Goal: Task Accomplishment & Management: Complete application form

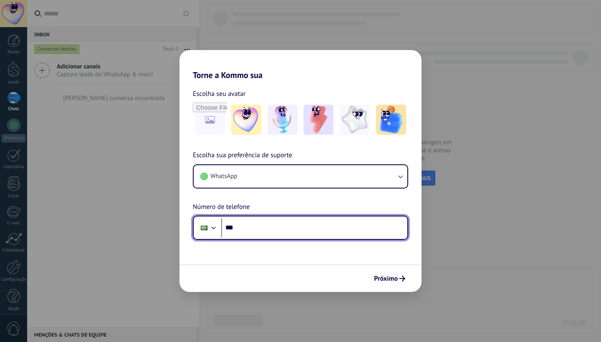
click at [274, 231] on input "***" at bounding box center [314, 227] width 186 height 19
type input "**********"
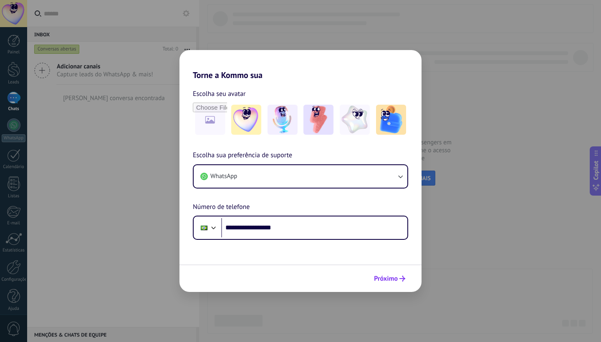
click at [387, 280] on span "Próximo" at bounding box center [386, 279] width 24 height 6
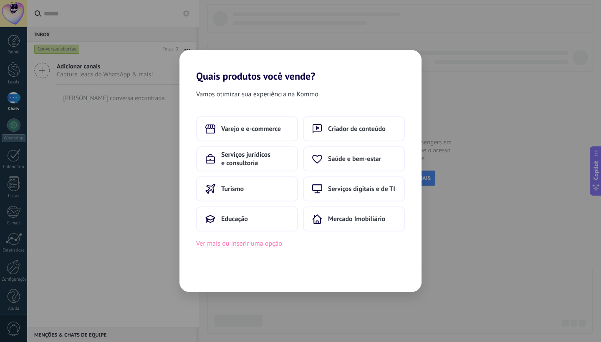
click at [219, 248] on button "Ver mais ou inserir uma opção" at bounding box center [239, 243] width 86 height 11
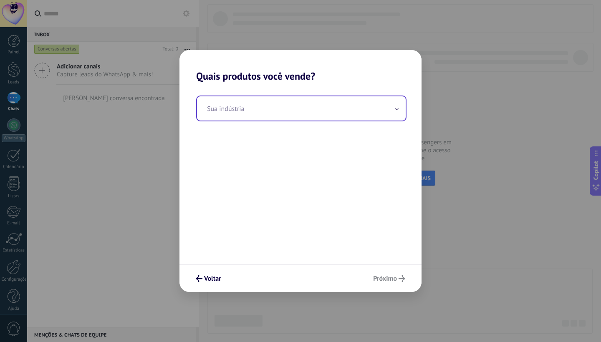
click at [272, 112] on input "text" at bounding box center [301, 108] width 209 height 24
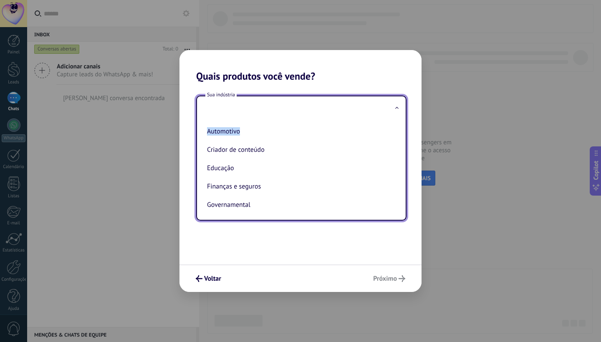
drag, startPoint x: 399, startPoint y: 128, endPoint x: 395, endPoint y: 111, distance: 17.2
click at [395, 111] on div "Sua indústria Automotivo Criador de conteúdo Educação Finanças e seguros Govern…" at bounding box center [301, 158] width 210 height 125
click at [386, 115] on input "text" at bounding box center [301, 108] width 209 height 24
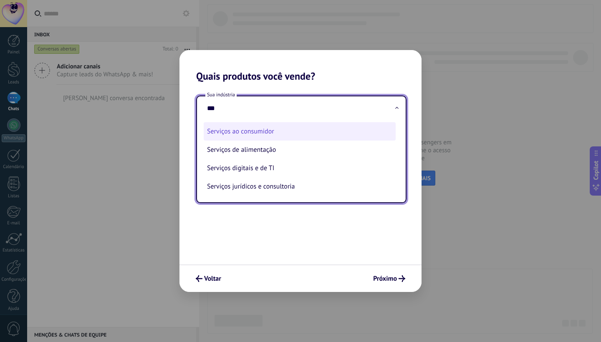
click at [337, 133] on li "Serviços ao consumidor" at bounding box center [300, 131] width 192 height 18
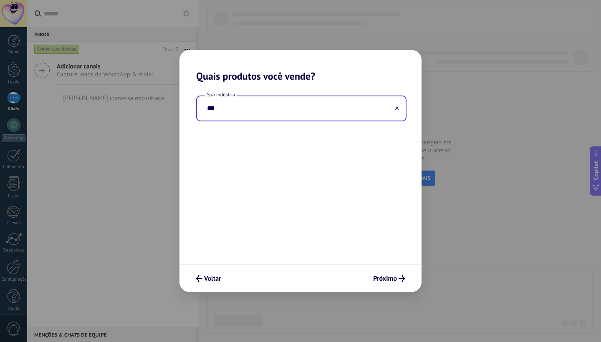
type input "**********"
click at [384, 281] on span "Próximo" at bounding box center [385, 279] width 24 height 6
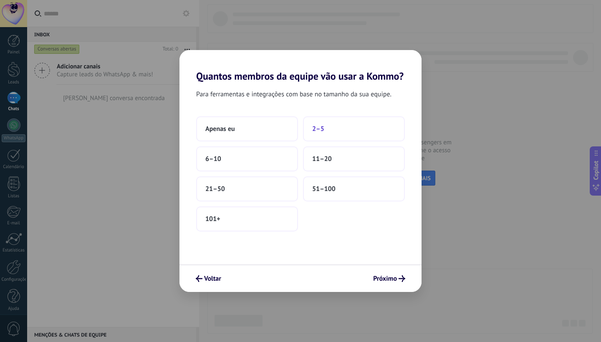
click at [333, 132] on button "2–5" at bounding box center [354, 128] width 102 height 25
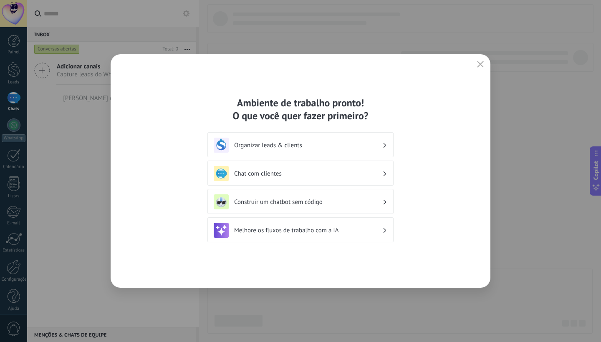
click at [332, 170] on h3 "Chat com clientes" at bounding box center [308, 174] width 148 height 8
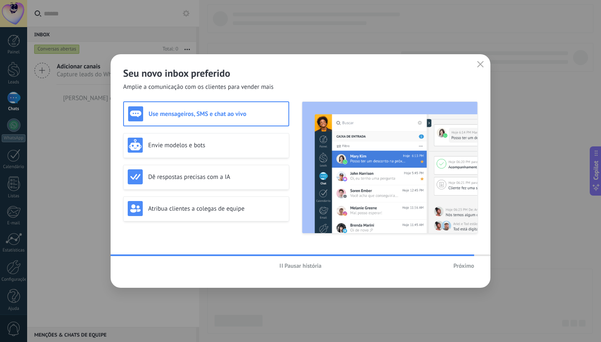
click at [458, 266] on span "Próximo" at bounding box center [463, 266] width 21 height 6
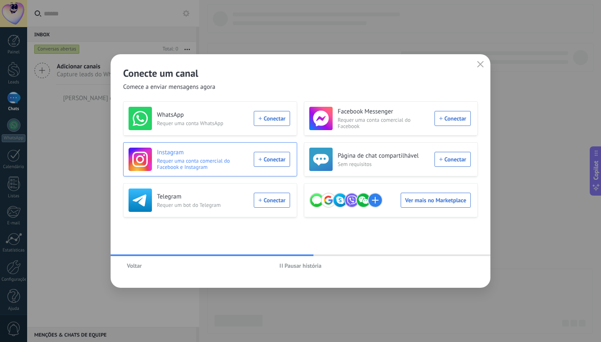
click at [266, 159] on div "Instagram Requer uma conta comercial do Facebook e Instagram Conectar" at bounding box center [208, 159] width 161 height 23
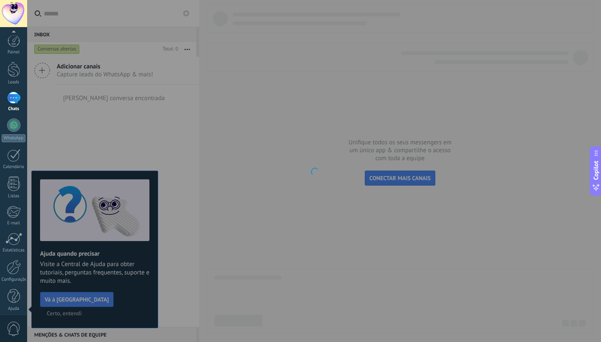
scroll to position [5, 0]
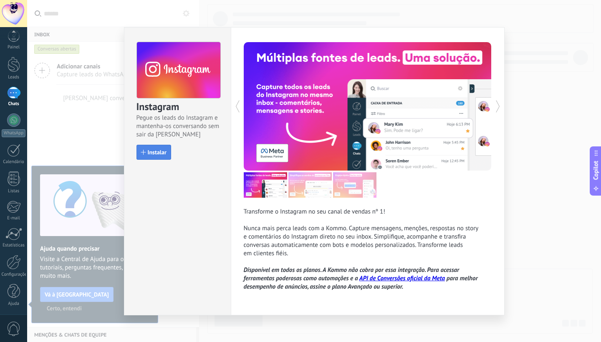
click at [166, 149] on button "Instalar" at bounding box center [153, 152] width 35 height 15
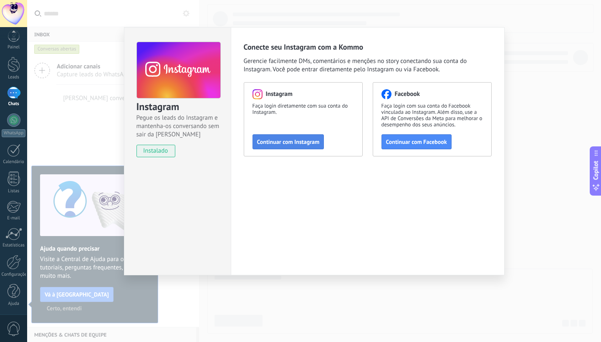
click at [288, 145] on span "Continuar com Instagram" at bounding box center [288, 142] width 63 height 6
click at [285, 143] on span "Continuar com Instagram" at bounding box center [288, 142] width 63 height 6
click at [226, 15] on div "Instagram Pegue os leads do Instagram e mantenha-os conversando sem sair da Kom…" at bounding box center [314, 171] width 574 height 342
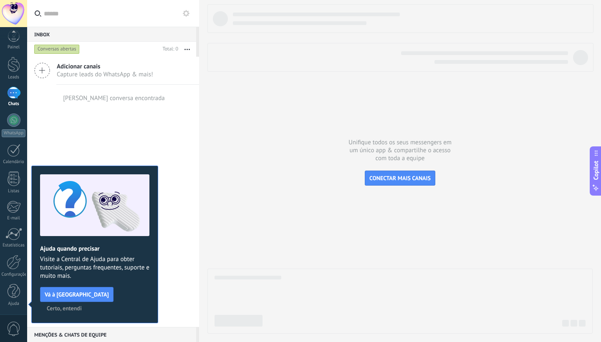
click at [83, 65] on span "Adicionar canais" at bounding box center [105, 67] width 96 height 8
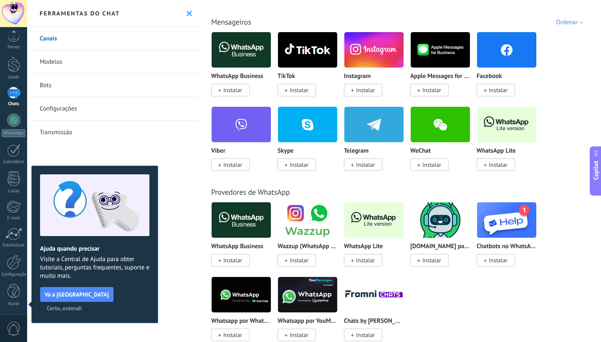
scroll to position [177, 0]
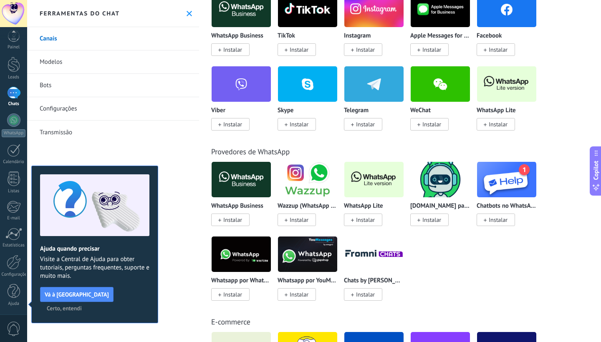
click at [511, 85] on img at bounding box center [506, 84] width 59 height 40
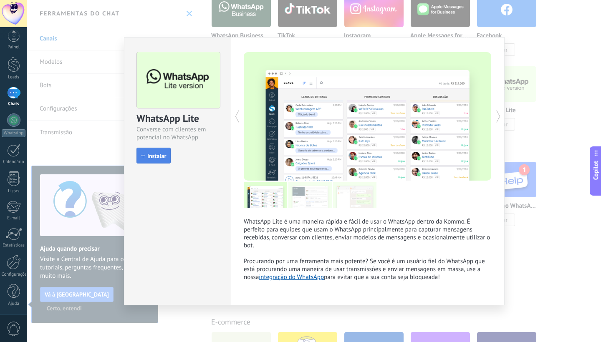
click at [162, 160] on button "Instalar" at bounding box center [153, 156] width 34 height 16
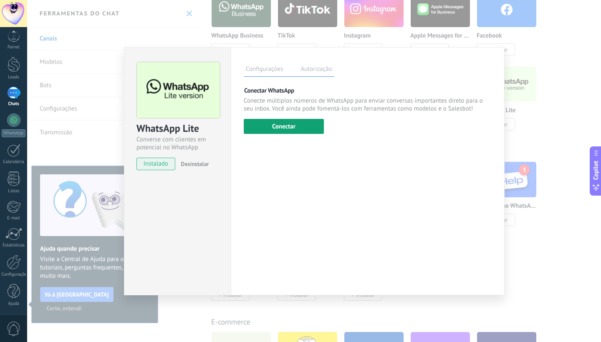
click at [275, 122] on button "Conectar" at bounding box center [284, 126] width 80 height 15
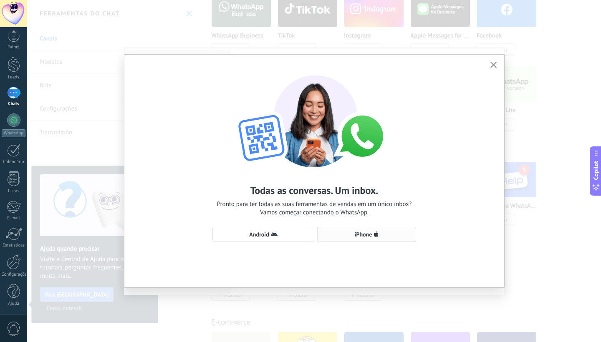
click at [338, 237] on span "iPhone" at bounding box center [367, 234] width 90 height 7
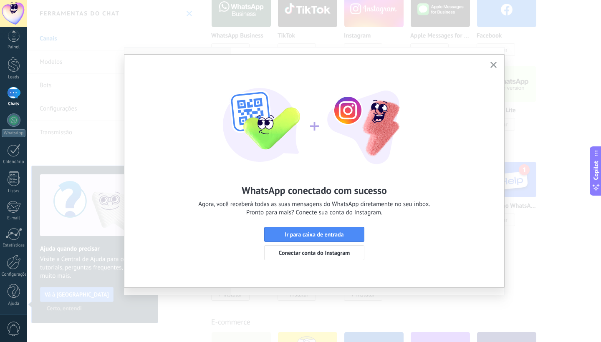
click at [338, 237] on span "Ir para caixa de entrada" at bounding box center [314, 235] width 59 height 6
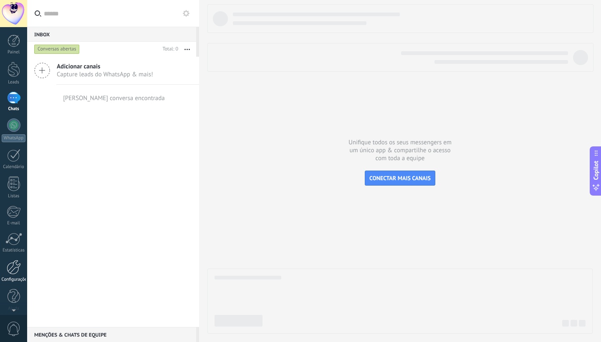
click at [15, 273] on div at bounding box center [14, 267] width 14 height 15
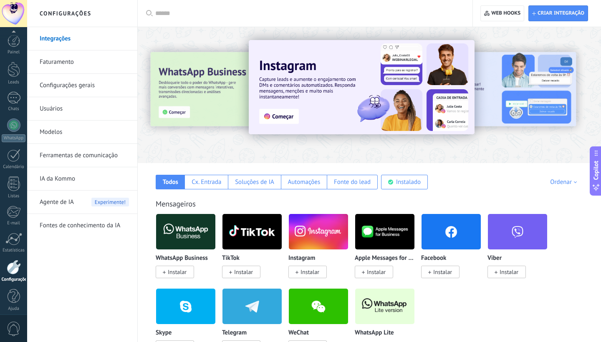
scroll to position [5, 0]
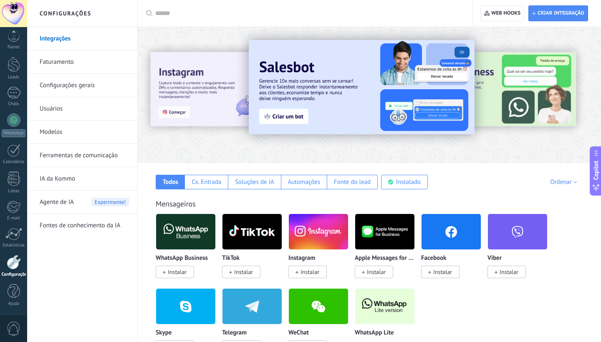
click at [314, 269] on span "Instalar" at bounding box center [309, 272] width 19 height 8
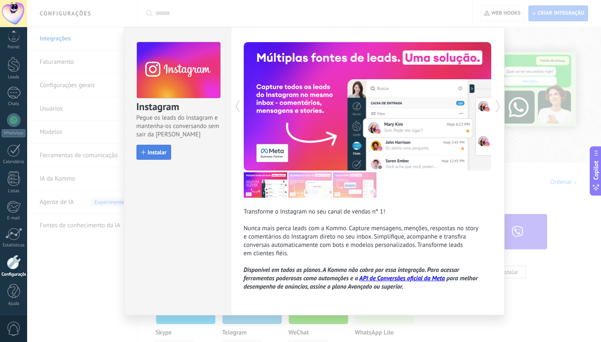
click at [148, 149] on span "Instalar" at bounding box center [157, 152] width 19 height 6
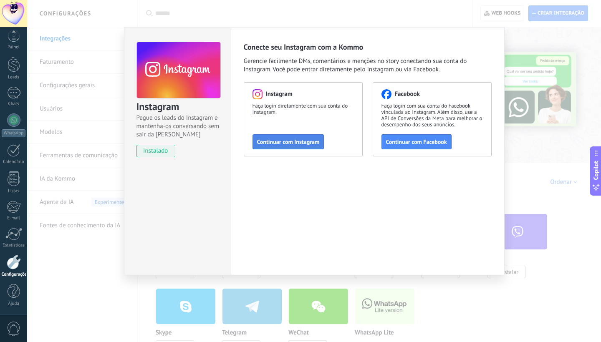
click at [295, 139] on span "Continuar com Instagram" at bounding box center [288, 142] width 63 height 6
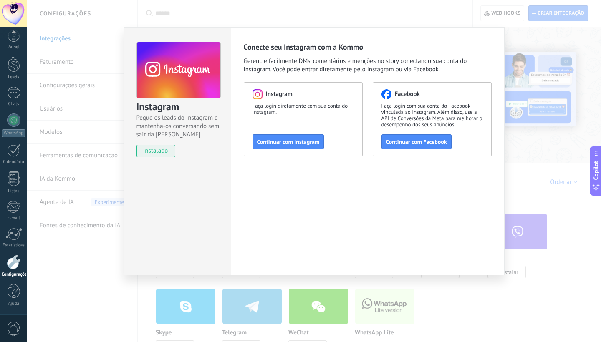
click at [217, 19] on div "Instagram Pegue os leads do Instagram e mantenha-os conversando sem sair da Kom…" at bounding box center [314, 171] width 574 height 342
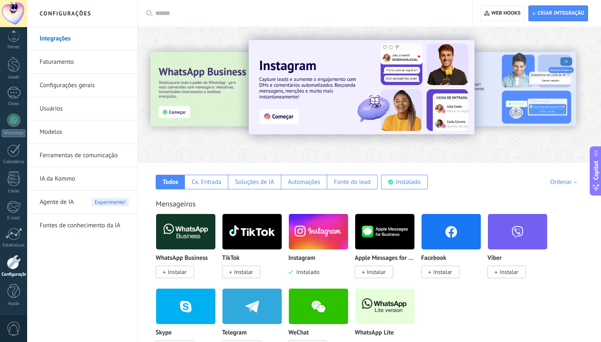
click at [79, 156] on link "Ferramentas de comunicação" at bounding box center [84, 155] width 89 height 23
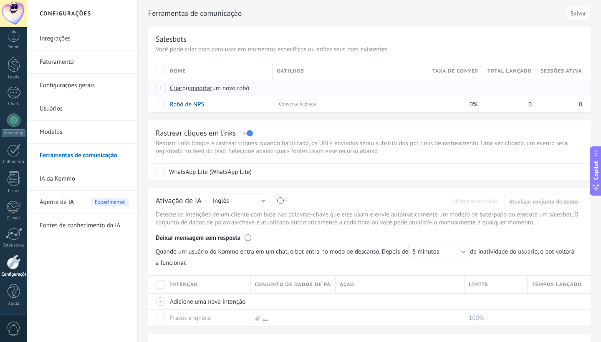
click at [176, 88] on span "Criar" at bounding box center [176, 88] width 13 height 8
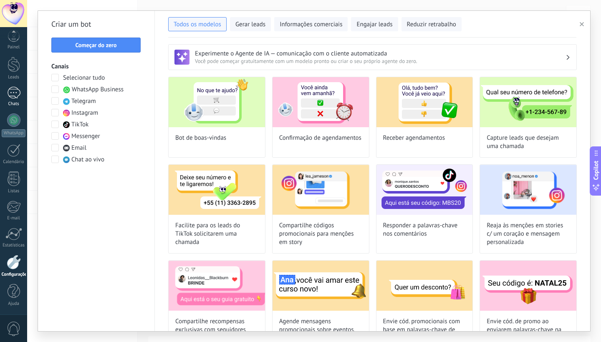
click at [15, 93] on div at bounding box center [13, 93] width 13 height 12
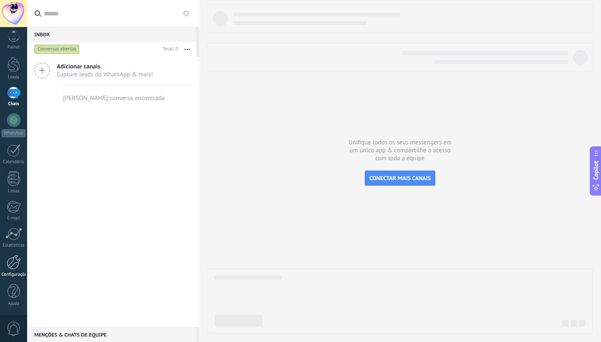
scroll to position [5, 0]
click at [13, 259] on div at bounding box center [14, 262] width 14 height 15
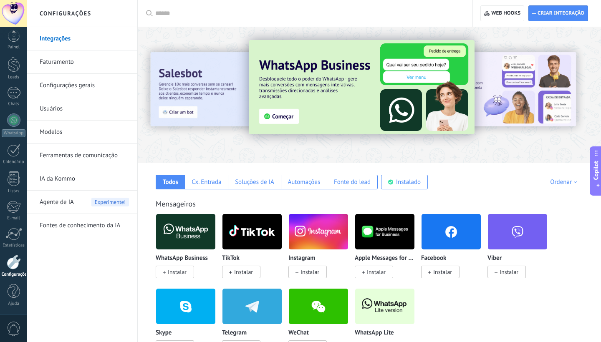
click at [78, 160] on link "Ferramentas de comunicação" at bounding box center [84, 155] width 89 height 23
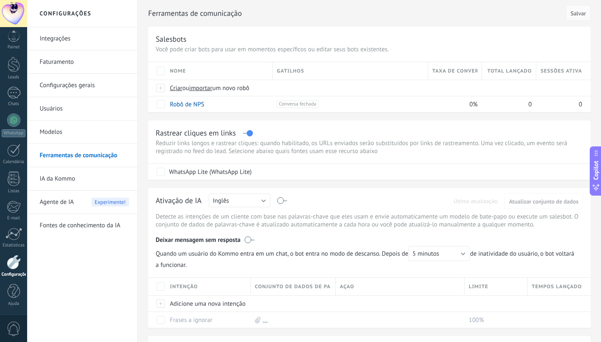
click at [81, 89] on link "Configurações gerais" at bounding box center [84, 85] width 89 height 23
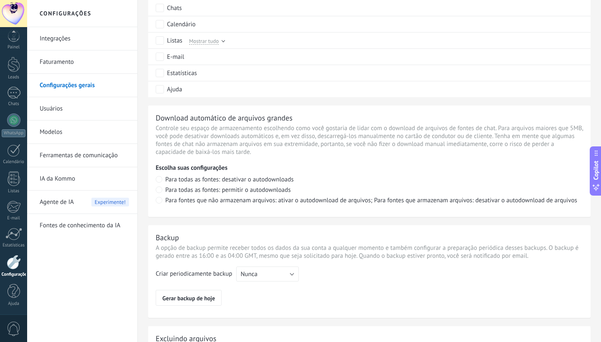
scroll to position [489, 0]
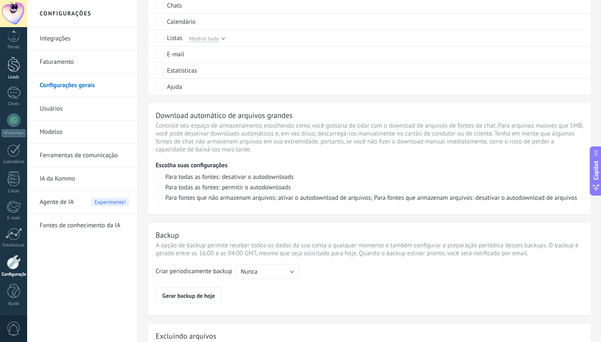
click at [20, 68] on div at bounding box center [14, 64] width 13 height 15
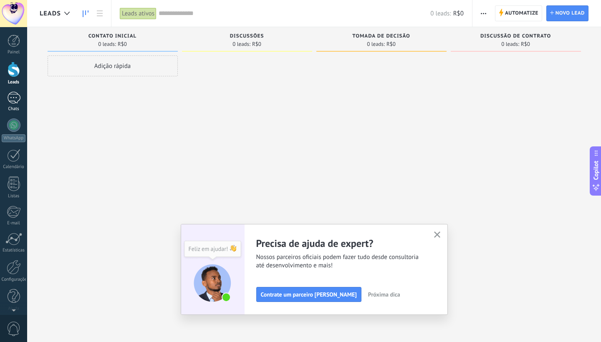
click at [17, 100] on div at bounding box center [13, 98] width 13 height 12
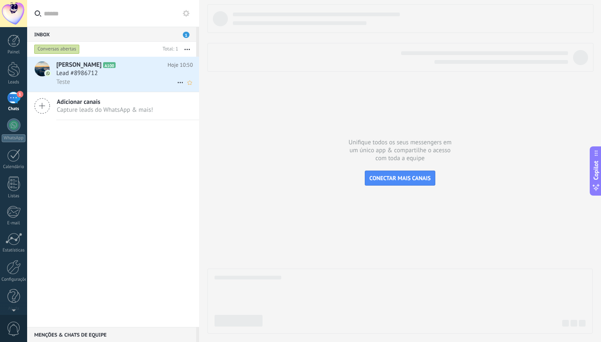
click at [110, 80] on div "Teste" at bounding box center [124, 82] width 136 height 9
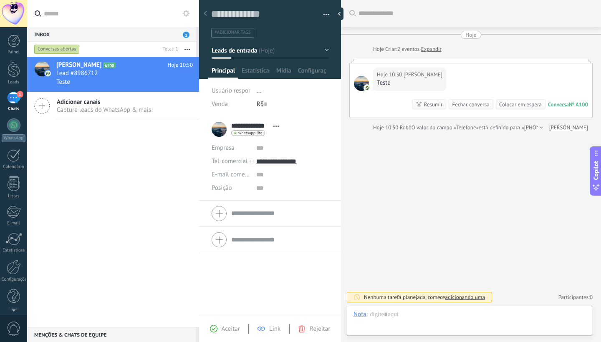
scroll to position [13, 0]
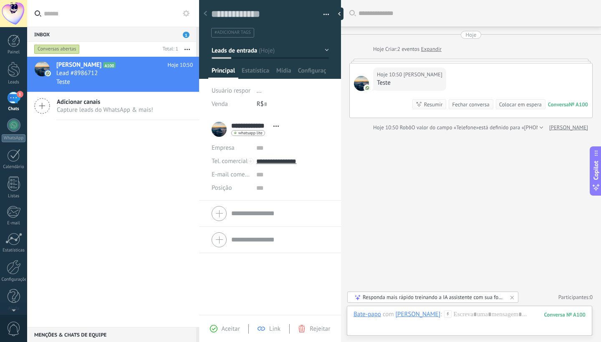
click at [231, 330] on span "Aceitar" at bounding box center [231, 329] width 18 height 8
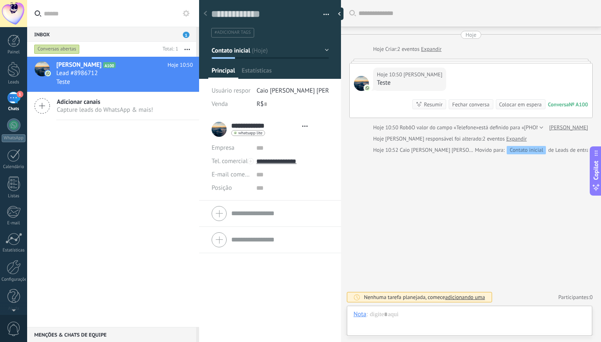
type textarea "**********"
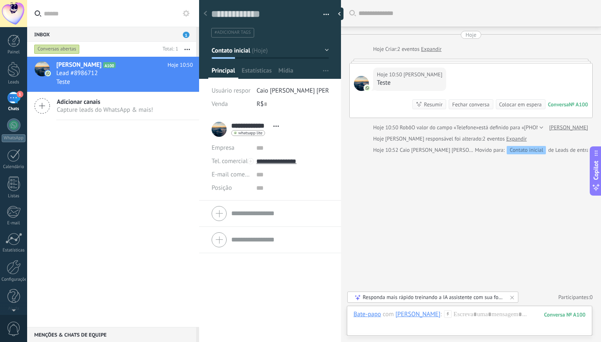
click at [444, 314] on icon at bounding box center [448, 314] width 8 height 8
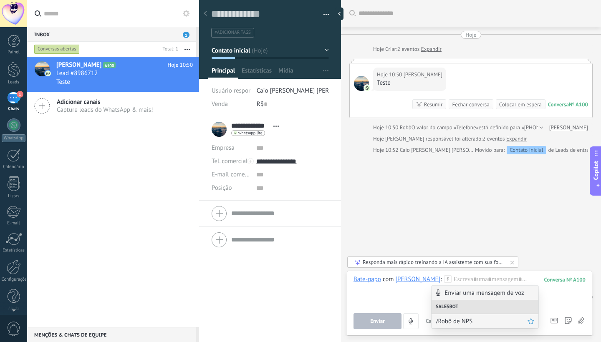
click at [462, 320] on span "/Robô de NPS" at bounding box center [482, 321] width 92 height 8
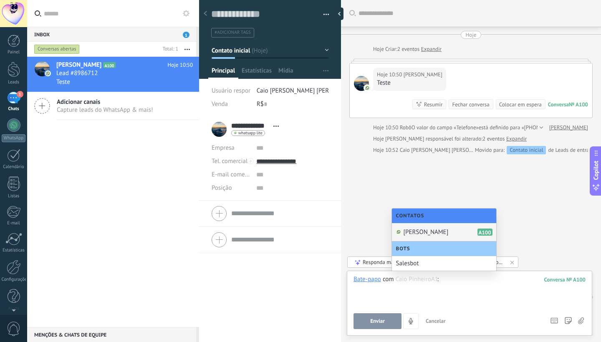
click at [471, 295] on div at bounding box center [469, 291] width 232 height 32
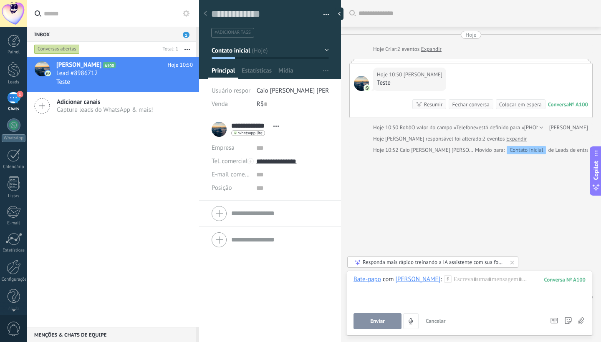
click at [444, 283] on div at bounding box center [448, 279] width 8 height 8
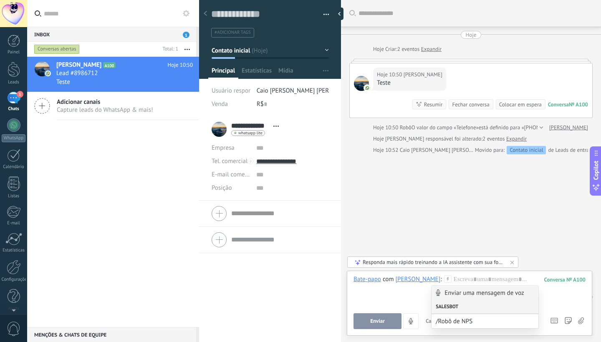
click at [458, 310] on div "Salesbot" at bounding box center [484, 307] width 107 height 14
click at [557, 306] on div at bounding box center [469, 291] width 232 height 32
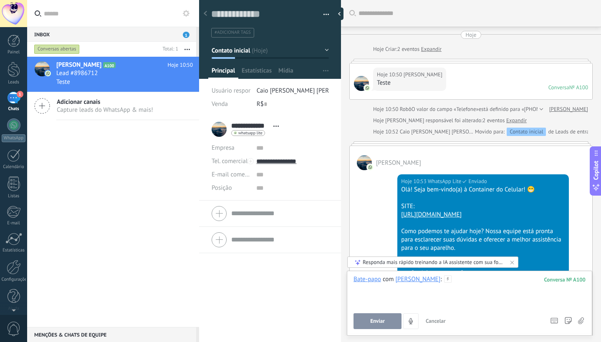
scroll to position [192, 0]
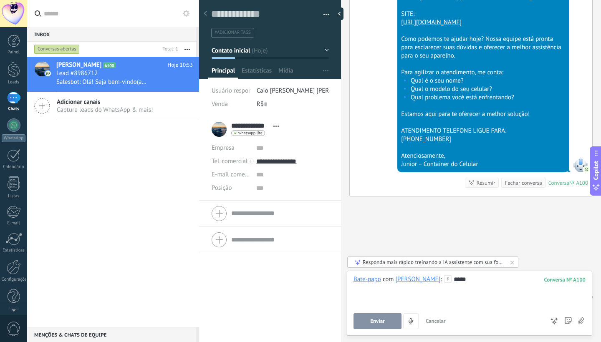
click at [389, 317] on button "Enviar" at bounding box center [377, 321] width 48 height 16
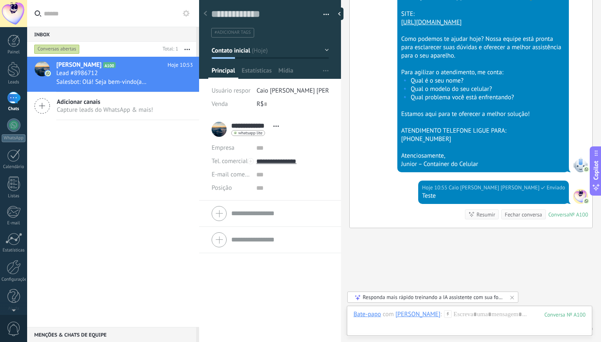
scroll to position [224, 0]
